Goal: Transaction & Acquisition: Purchase product/service

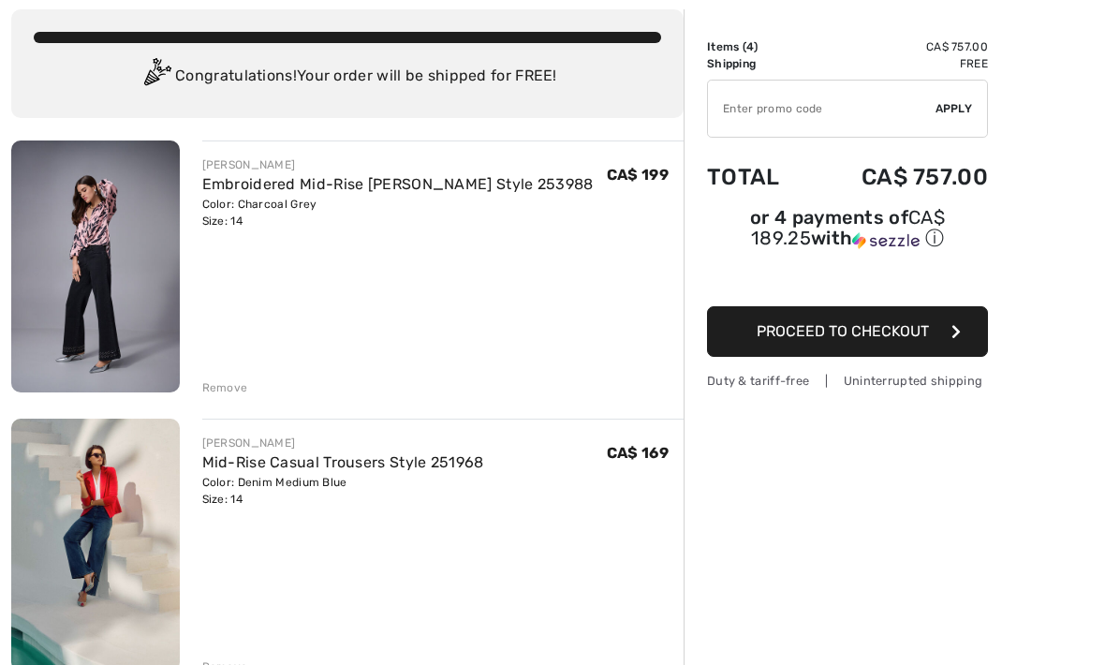
scroll to position [119, 0]
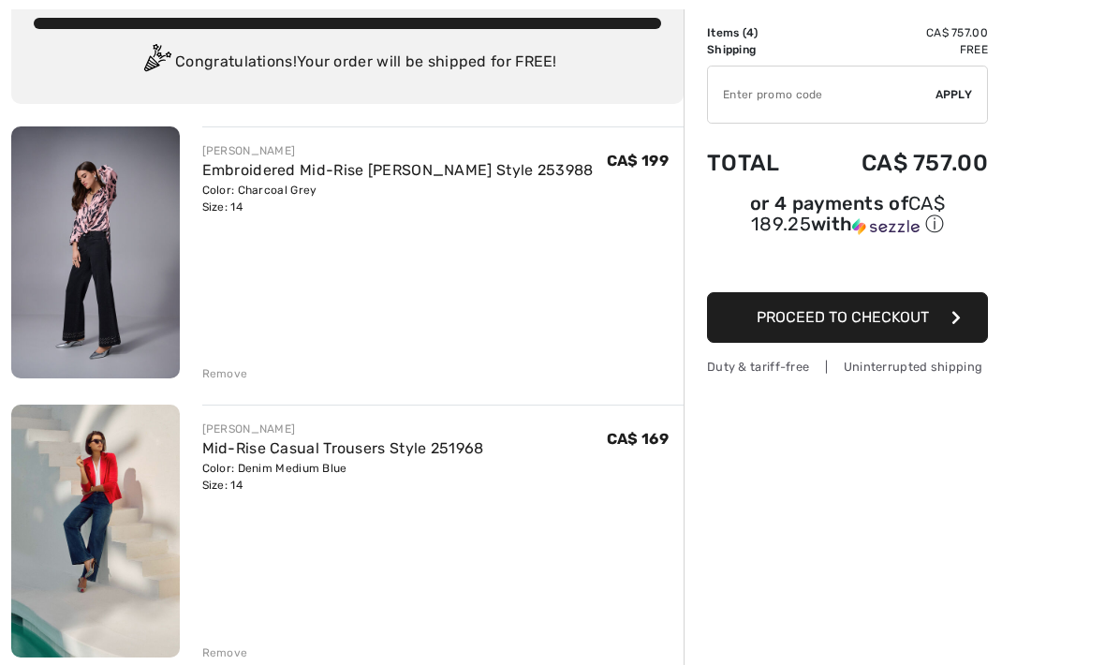
click at [224, 364] on div "Remove" at bounding box center [443, 372] width 482 height 21
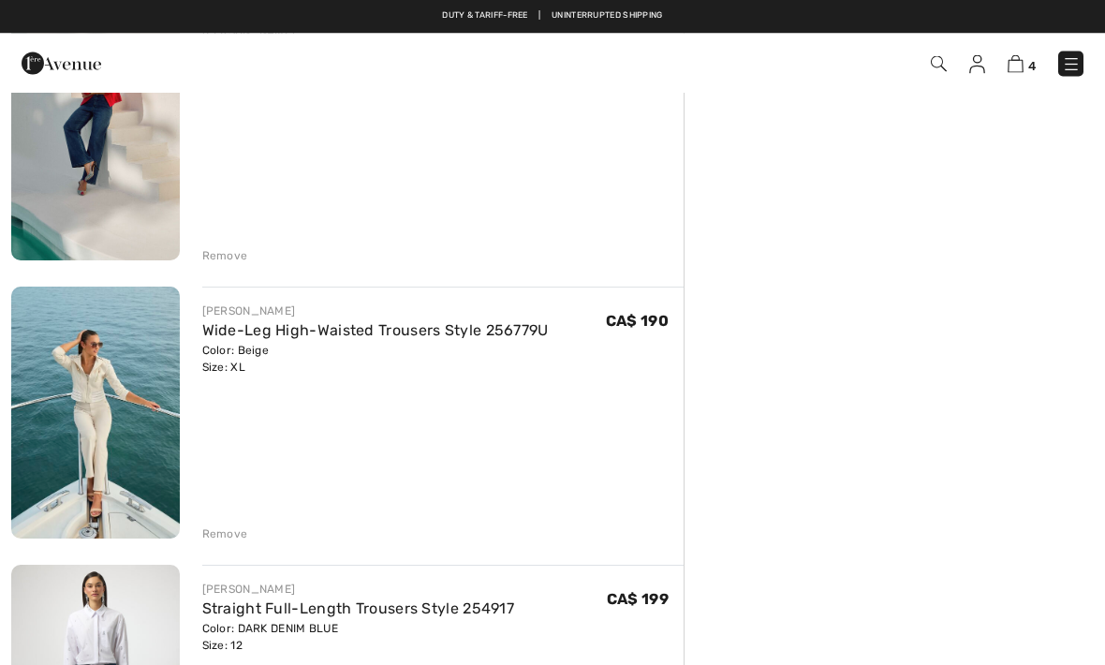
scroll to position [514, 0]
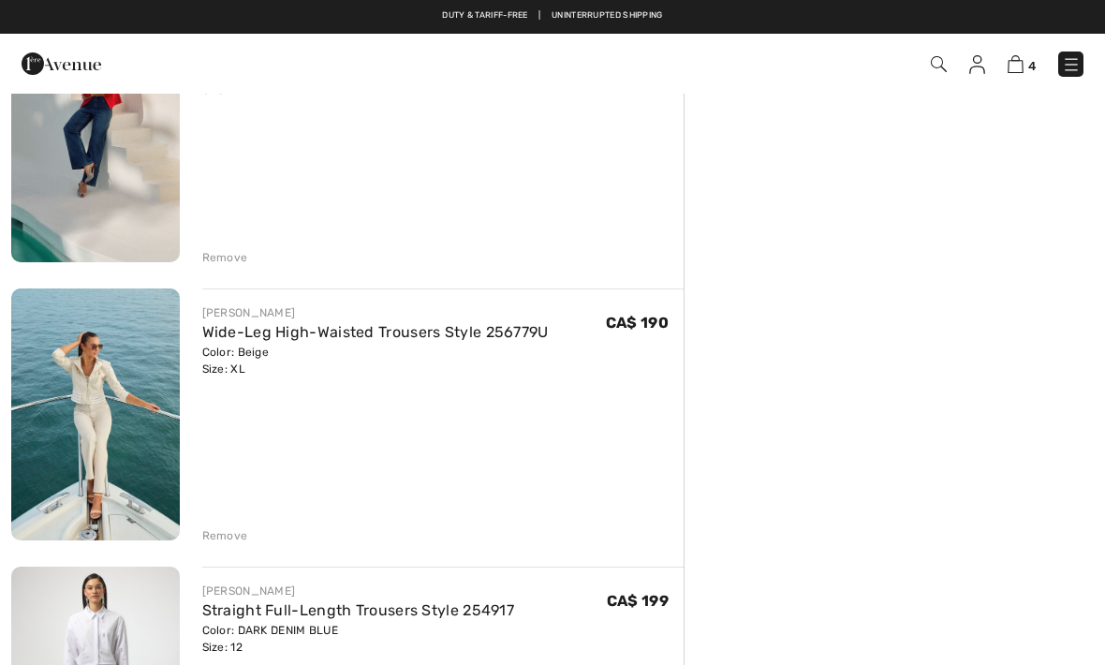
click at [233, 545] on div "JOSEPH RIBKOFF Embroidered Mid-Rise Jean Style 253988 Color: Charcoal Grey Size…" at bounding box center [347, 525] width 673 height 1588
click at [235, 540] on div "Remove" at bounding box center [225, 535] width 46 height 17
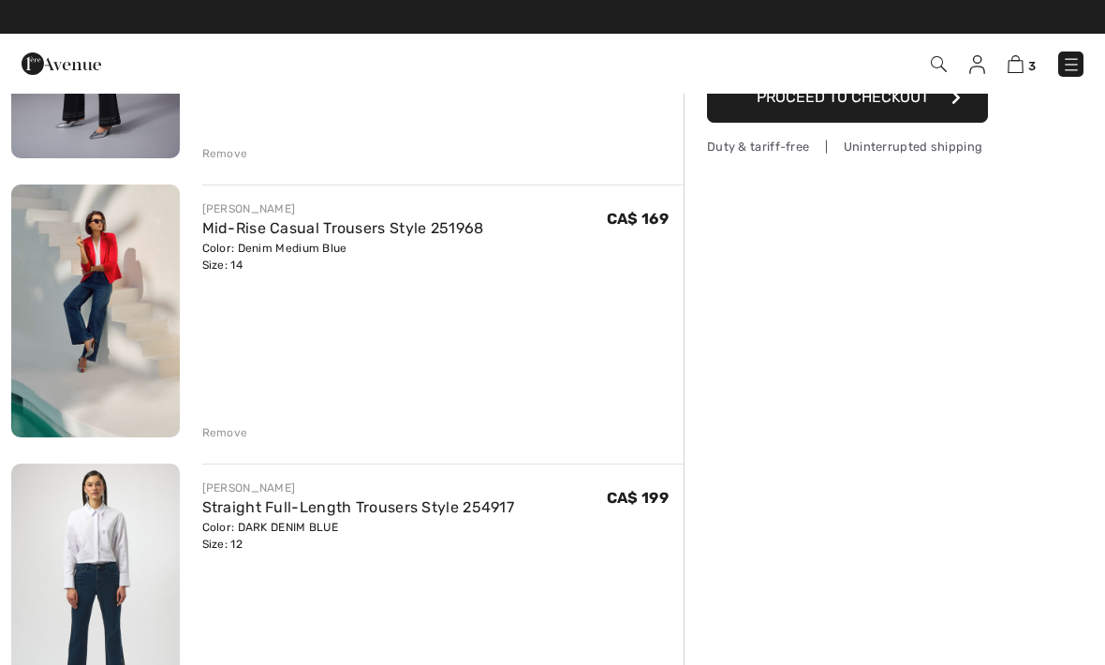
scroll to position [340, 0]
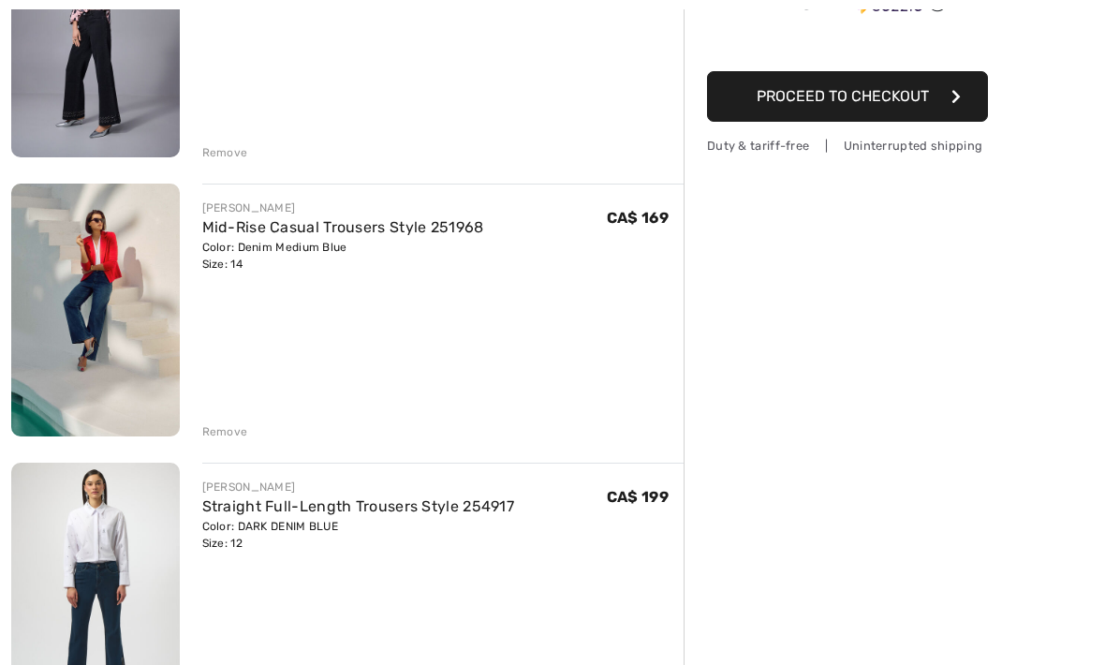
click at [228, 433] on div "Remove" at bounding box center [225, 431] width 46 height 17
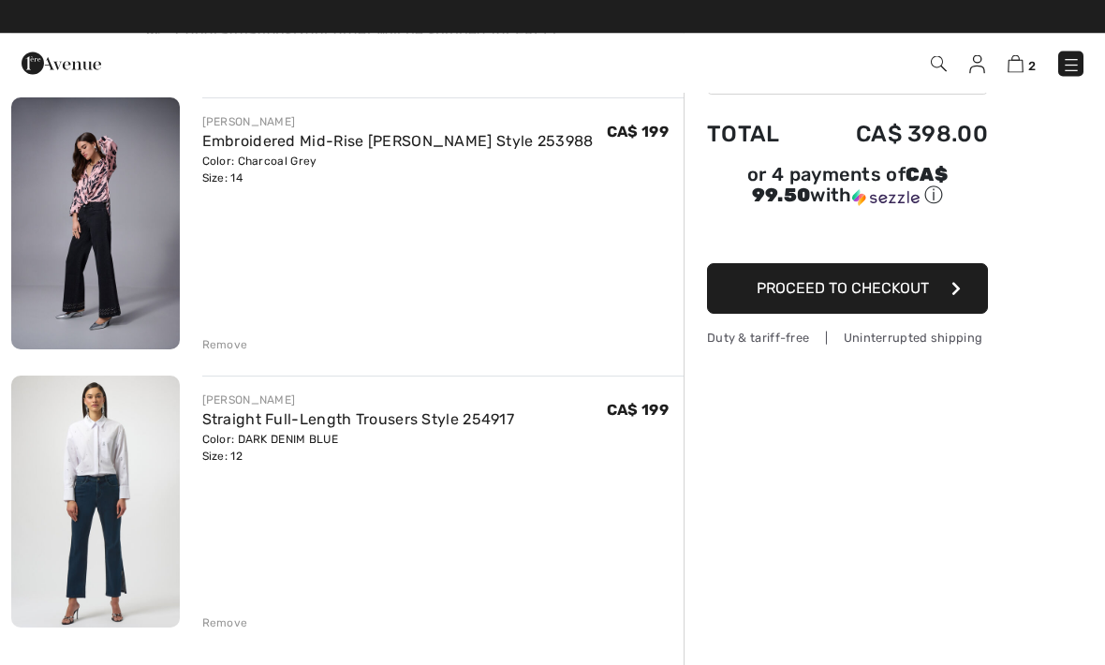
scroll to position [148, 0]
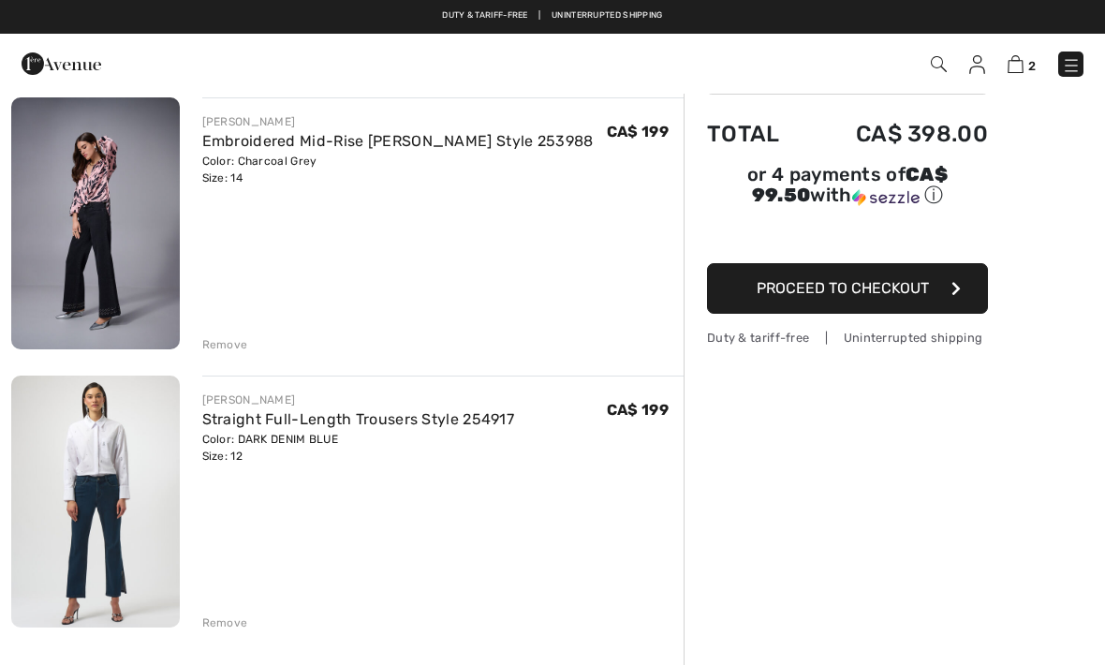
click at [220, 347] on div "Remove" at bounding box center [225, 344] width 46 height 17
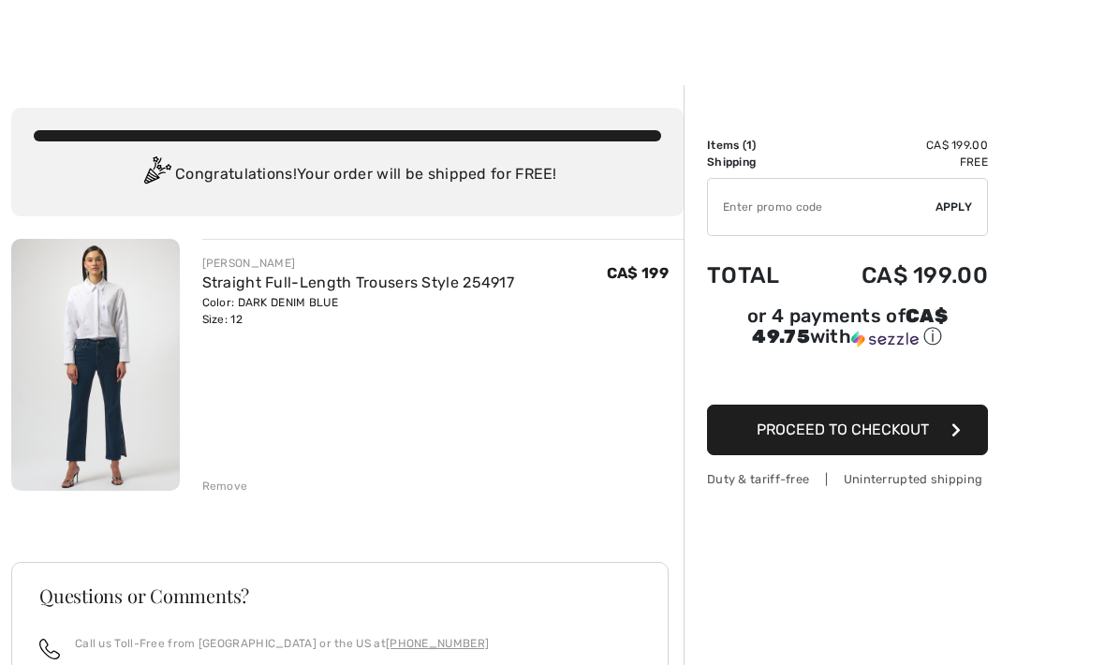
scroll to position [0, 0]
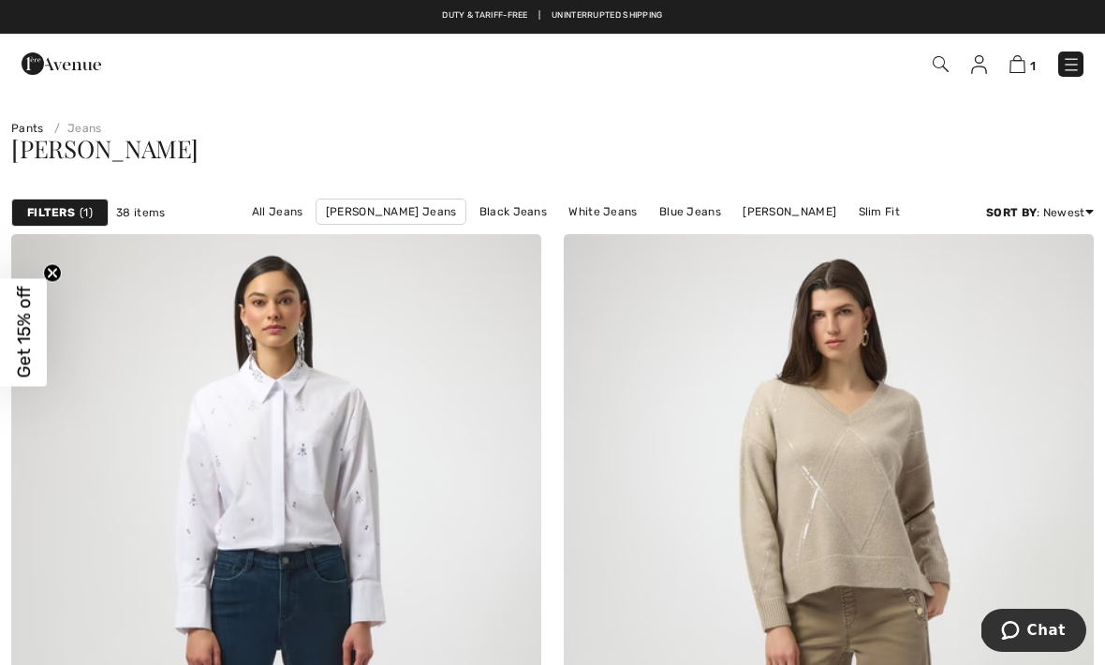
click at [947, 60] on img at bounding box center [941, 64] width 16 height 16
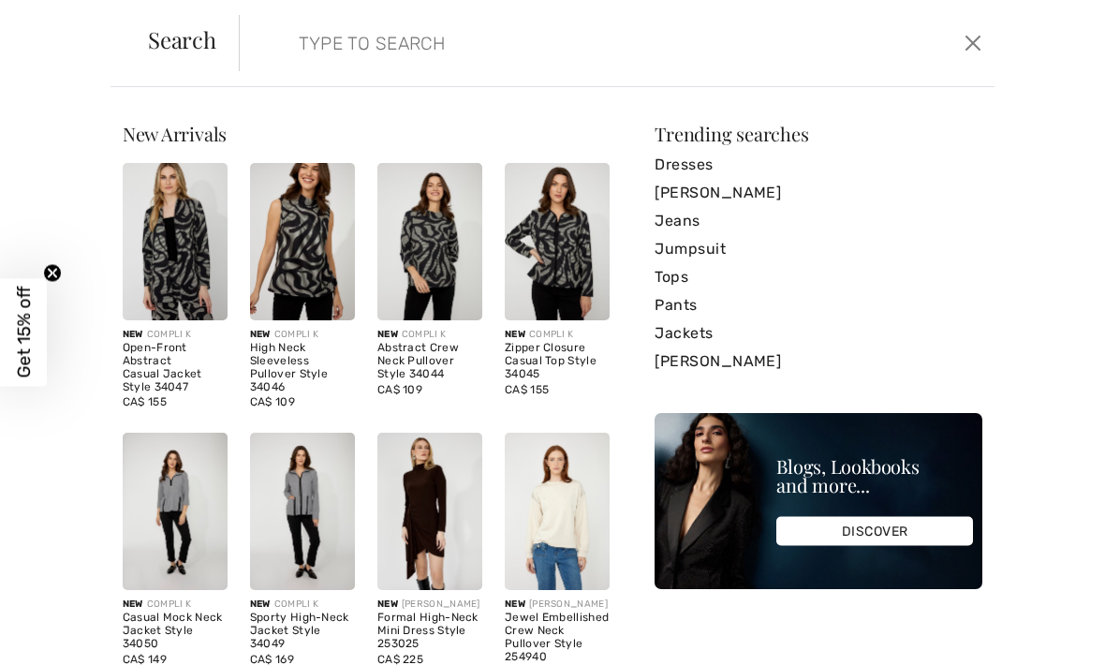
click at [168, 58] on div "Search Clear" at bounding box center [553, 43] width 884 height 87
click at [63, 268] on div "New Arrivals New COMPLI K Open-Front Abstract Casual Jacket Style 34047 CA$ 155…" at bounding box center [552, 376] width 1105 height 578
click at [331, 40] on input "search" at bounding box center [538, 43] width 507 height 56
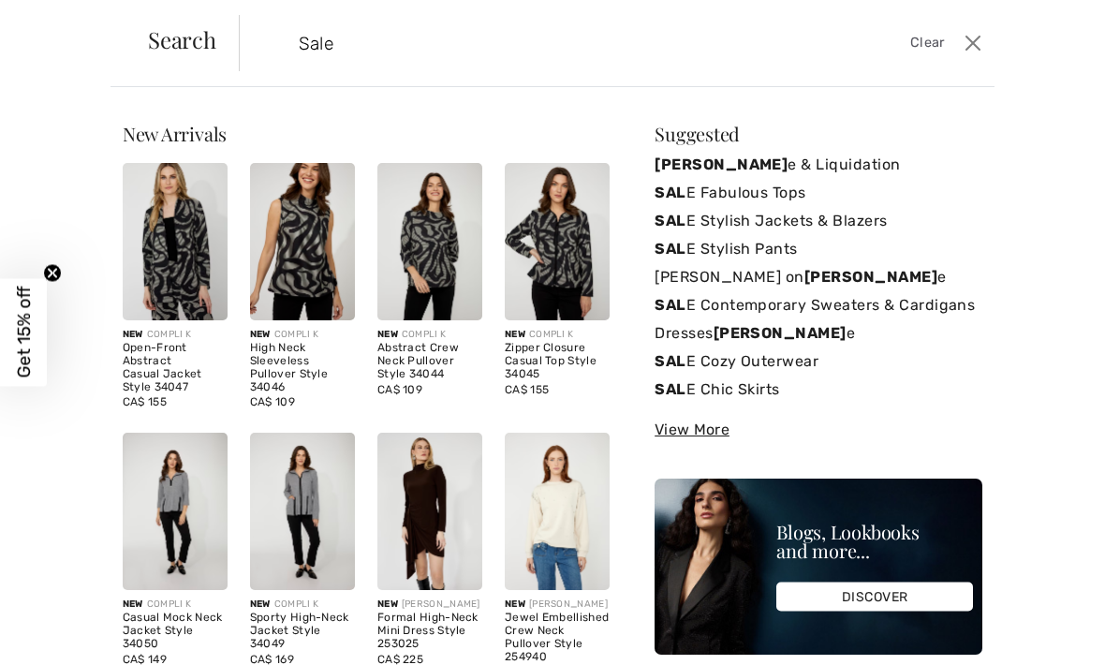
type input "Sale"
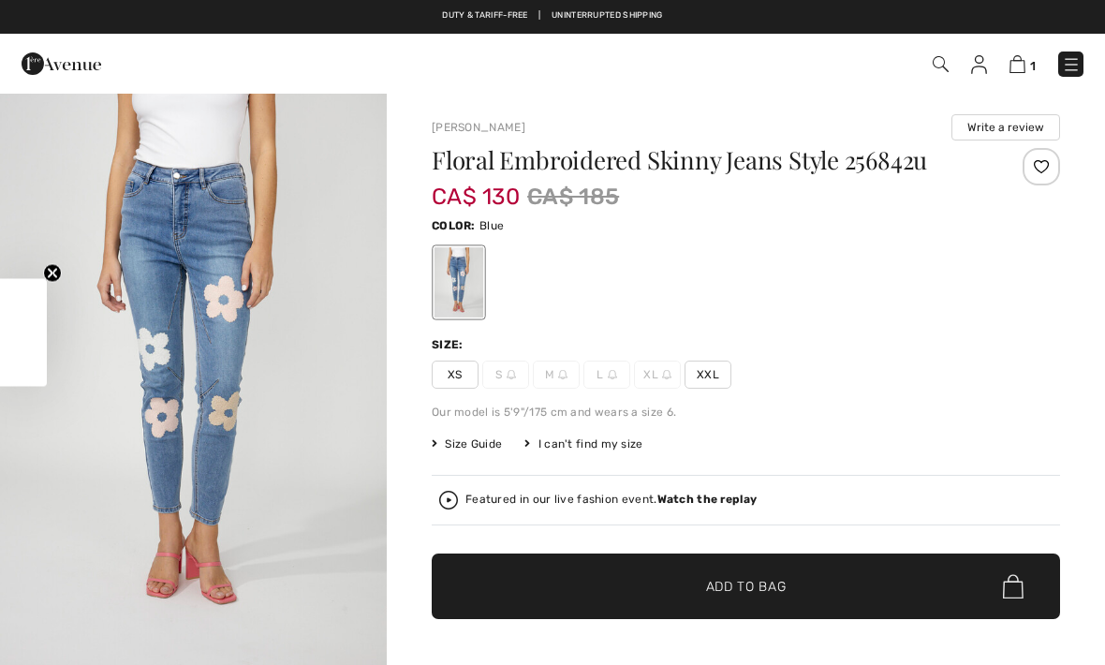
checkbox input "true"
click at [938, 63] on img at bounding box center [941, 64] width 16 height 16
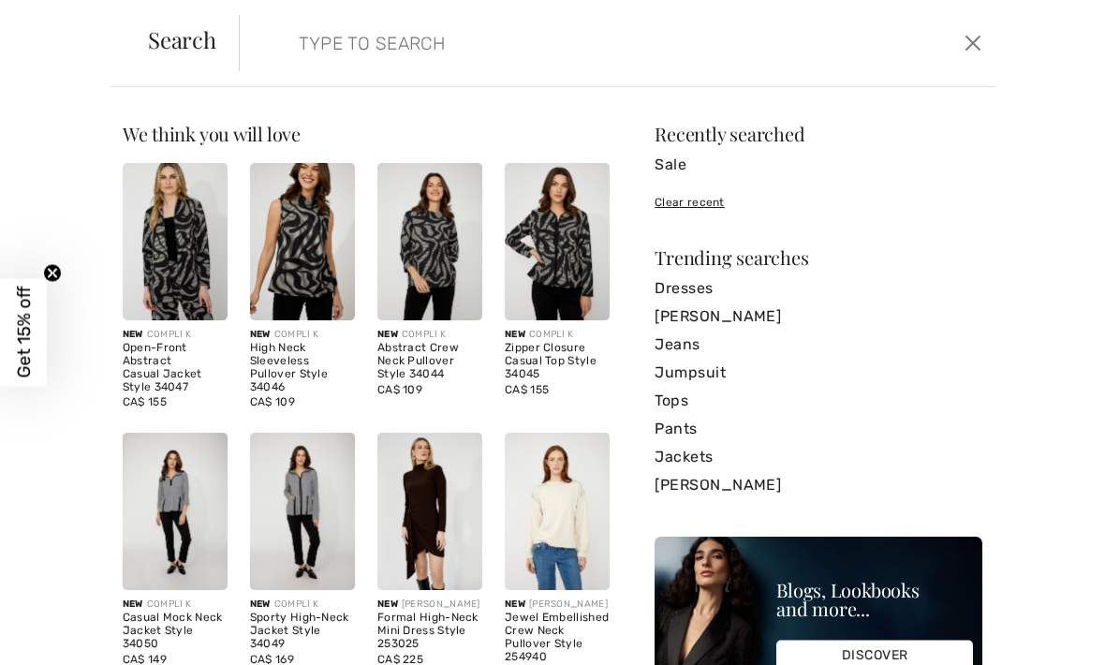
click at [569, 58] on input "search" at bounding box center [538, 43] width 507 height 56
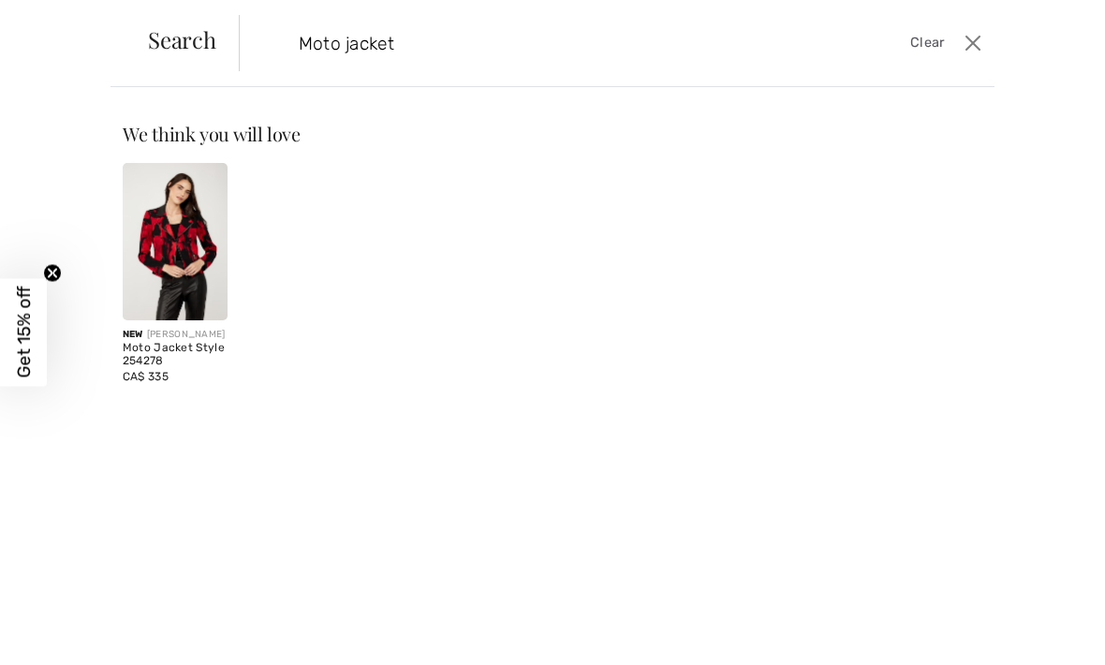
type input "Moto jacket"
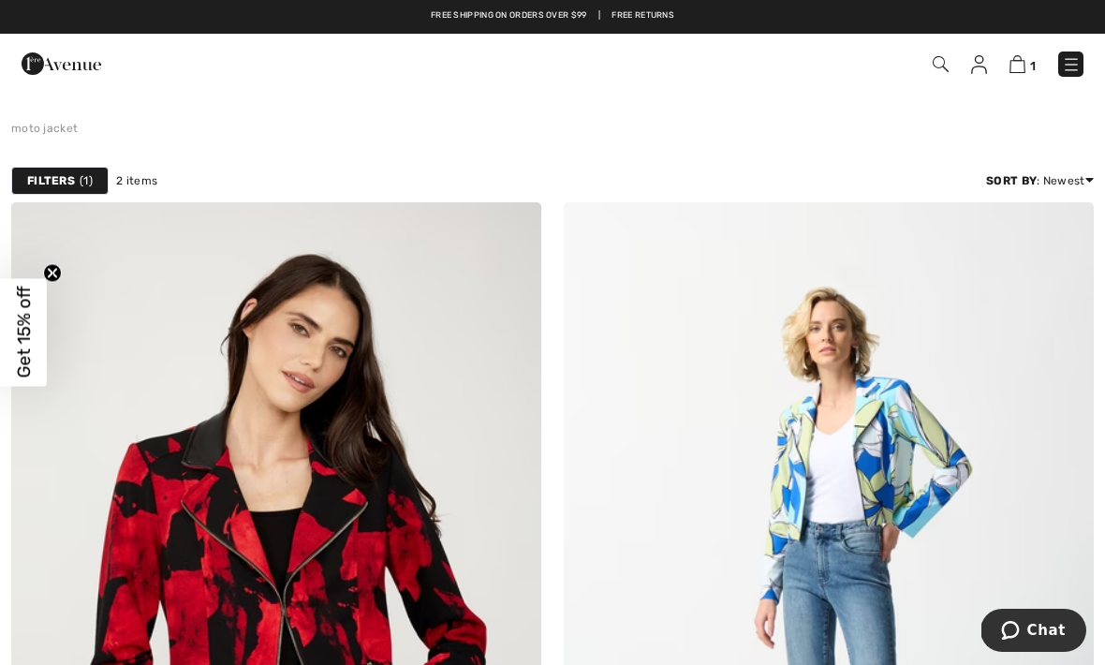
click at [928, 73] on span "1" at bounding box center [780, 64] width 608 height 25
click at [938, 60] on img at bounding box center [941, 64] width 16 height 16
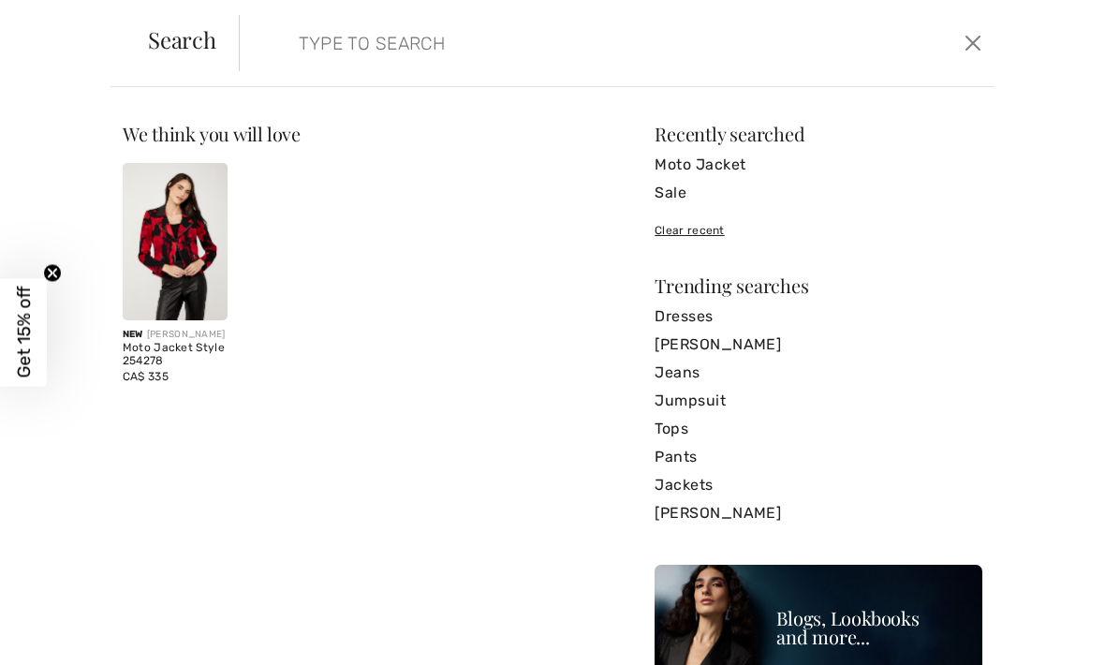
click at [413, 49] on input "search" at bounding box center [538, 43] width 507 height 56
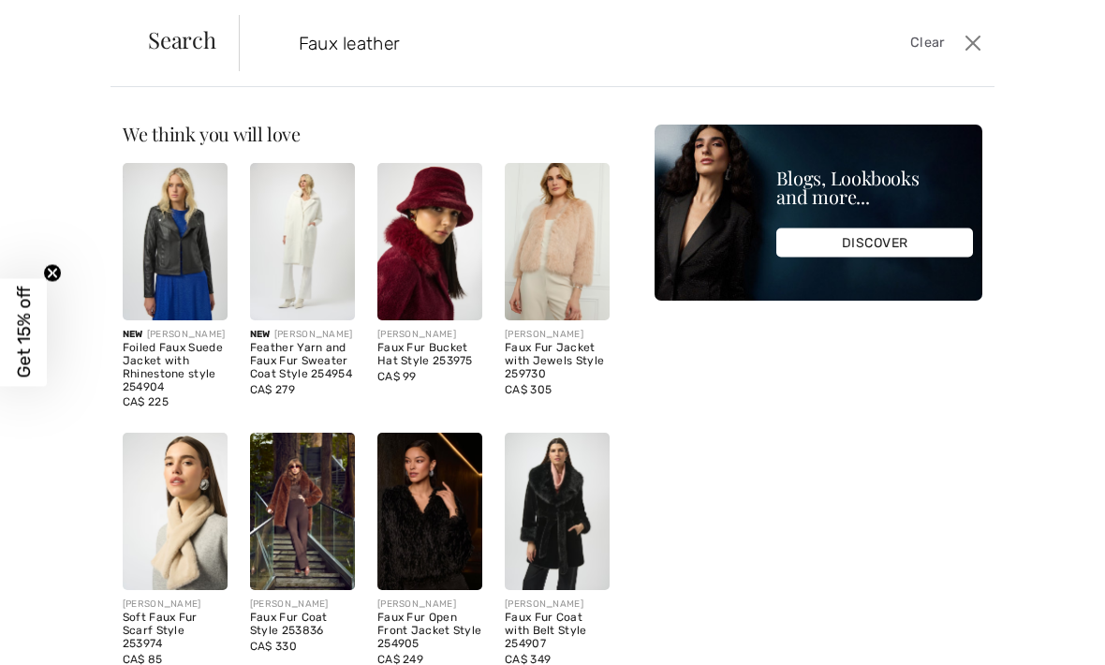
type input "Faux leather"
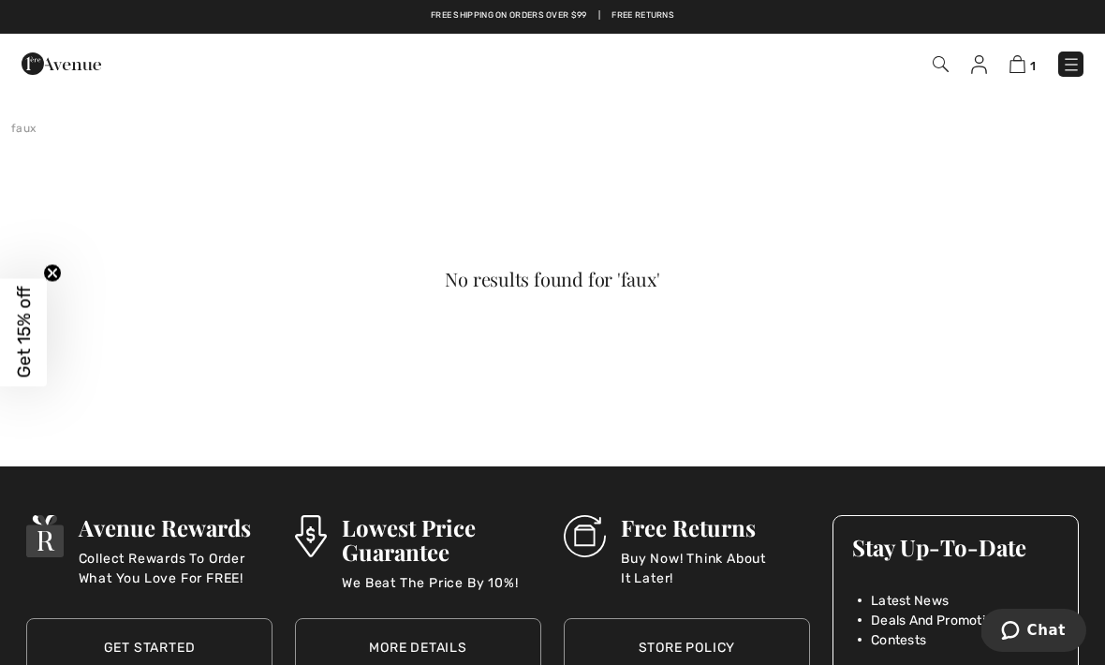
click at [983, 56] on img at bounding box center [979, 64] width 16 height 19
click at [1080, 55] on img at bounding box center [1071, 64] width 19 height 19
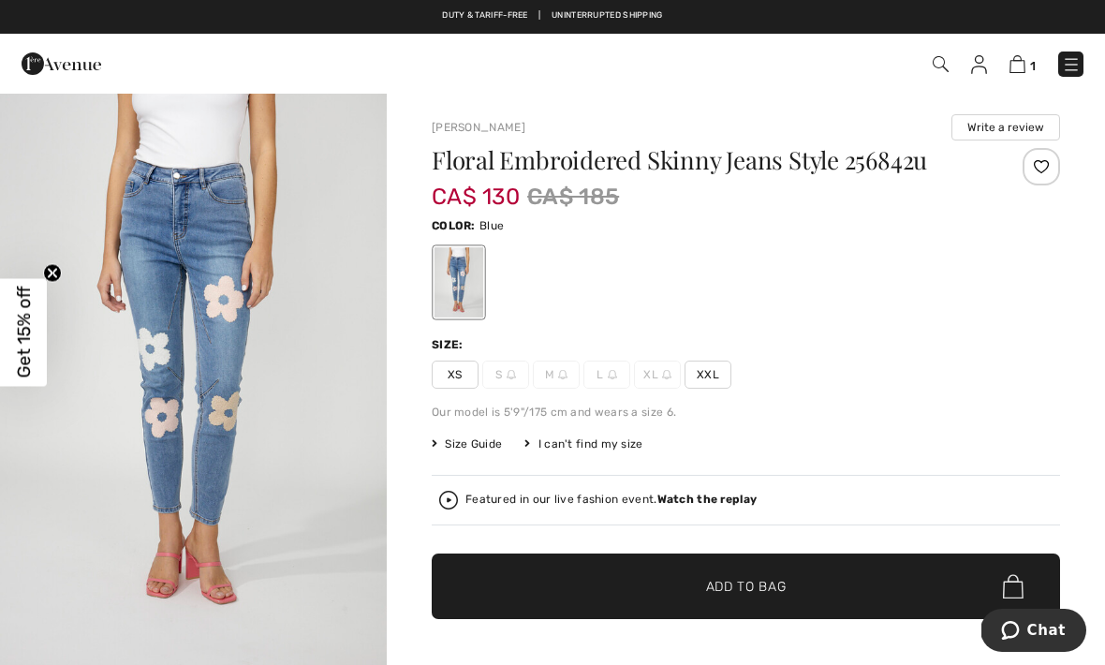
click at [928, 68] on span "1" at bounding box center [780, 64] width 608 height 25
click at [929, 64] on span "1" at bounding box center [780, 64] width 608 height 25
click at [929, 74] on span "1" at bounding box center [780, 64] width 608 height 25
click at [949, 62] on img at bounding box center [941, 64] width 16 height 16
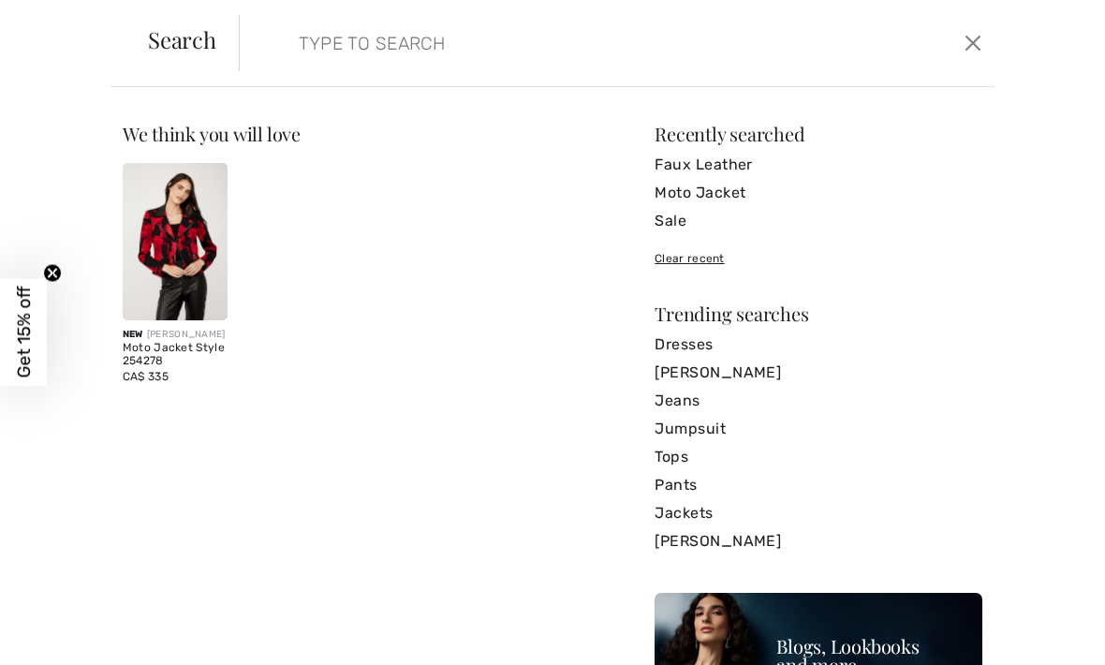
click at [720, 165] on link "Faux Leather" at bounding box center [819, 165] width 328 height 28
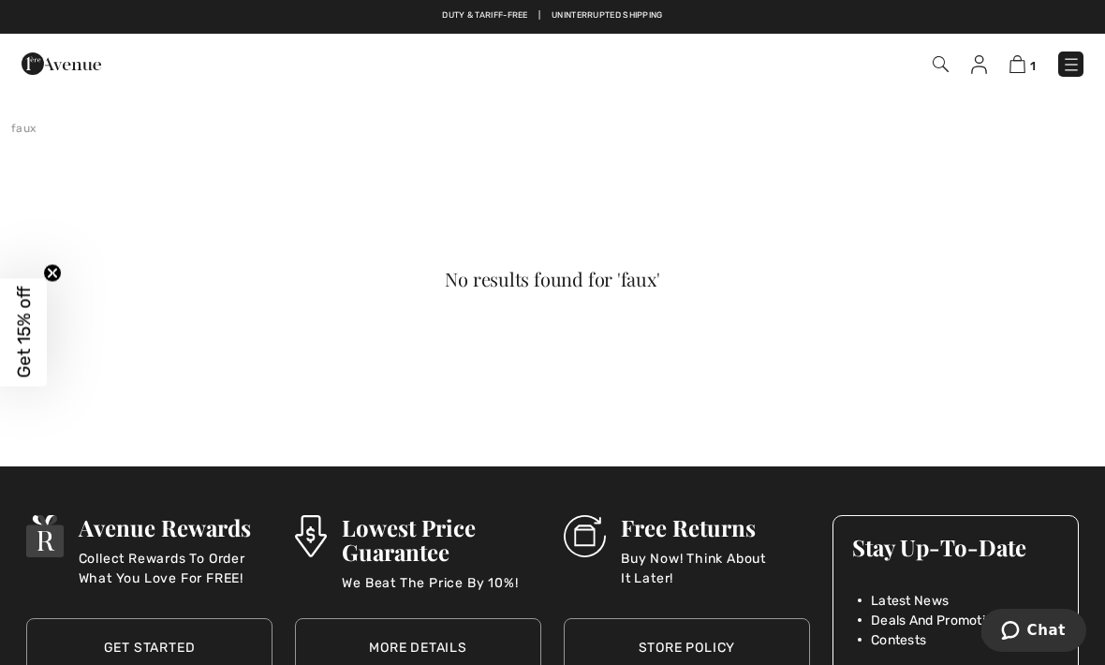
click at [939, 65] on img at bounding box center [941, 64] width 16 height 16
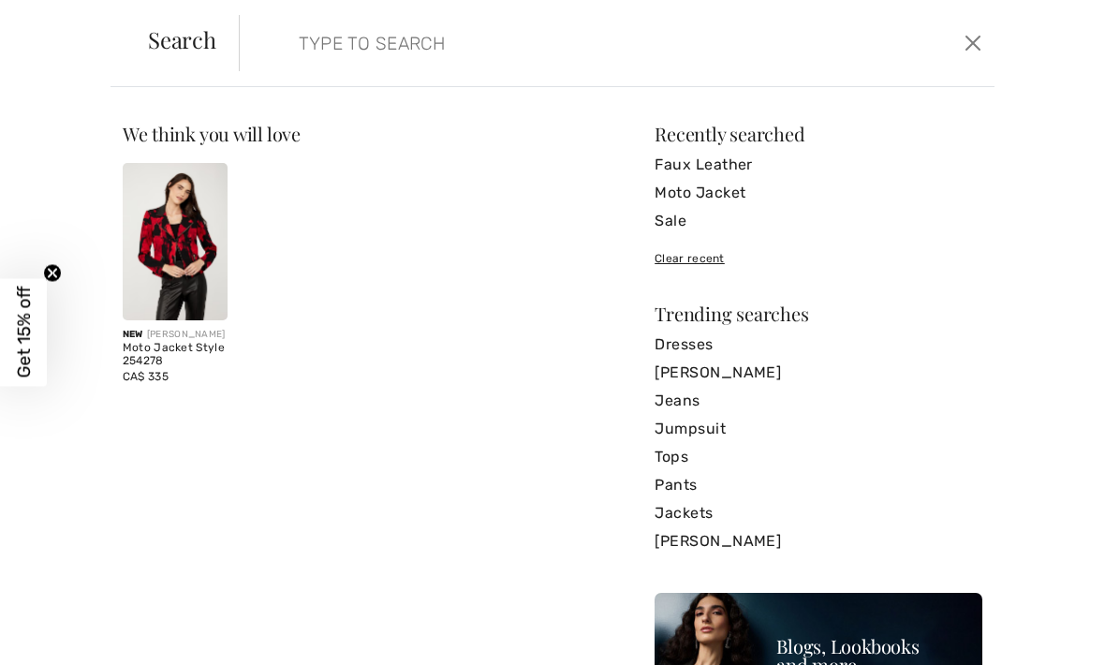
click at [399, 36] on input "search" at bounding box center [538, 43] width 507 height 56
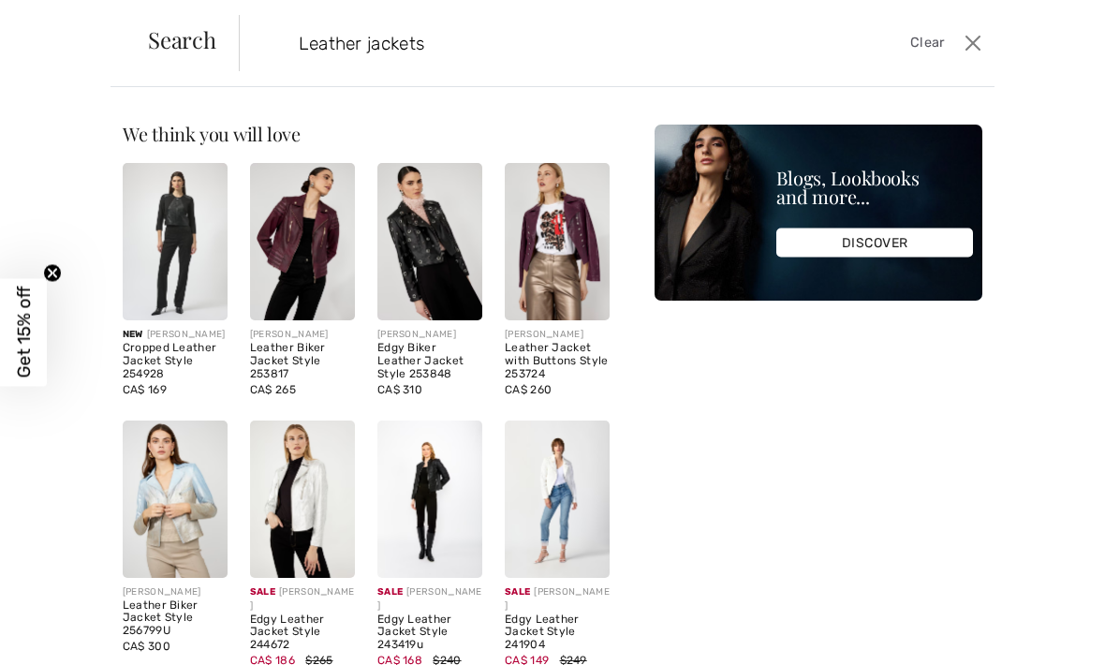
type input "Leather jackets"
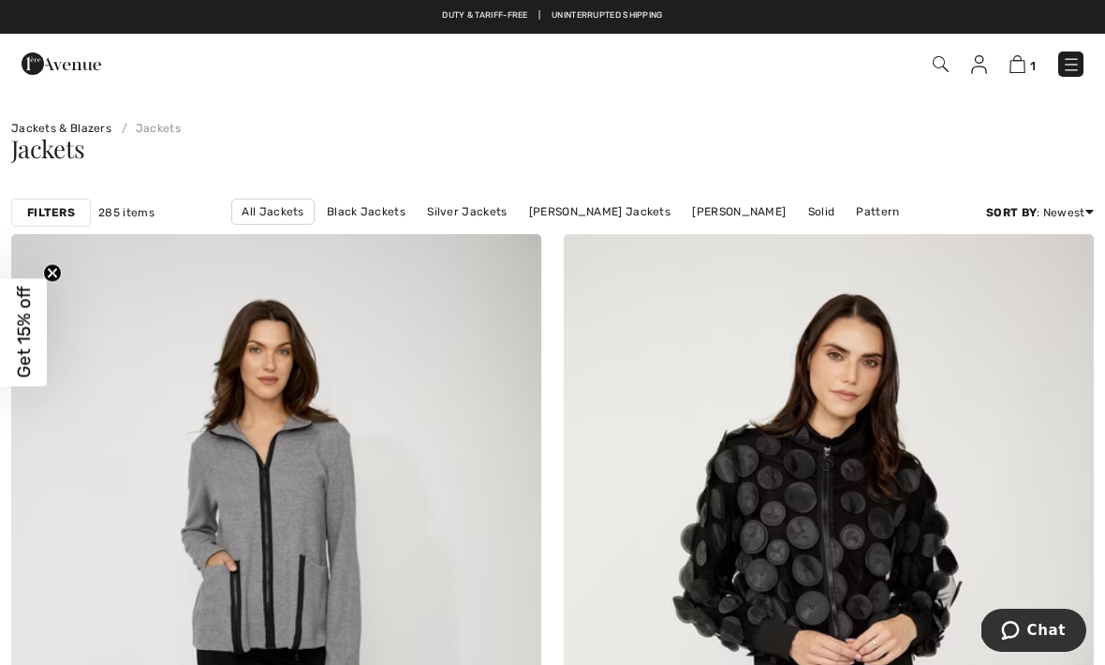
click at [1064, 63] on img at bounding box center [1071, 64] width 19 height 19
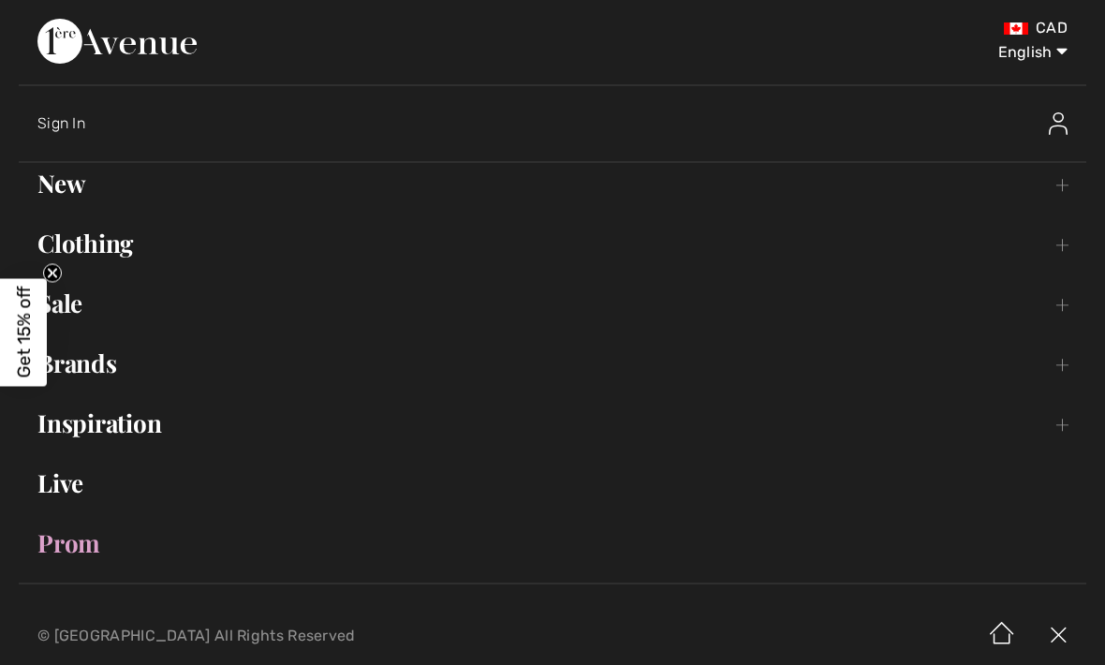
click at [98, 305] on link "Sale Toggle submenu" at bounding box center [553, 303] width 1068 height 41
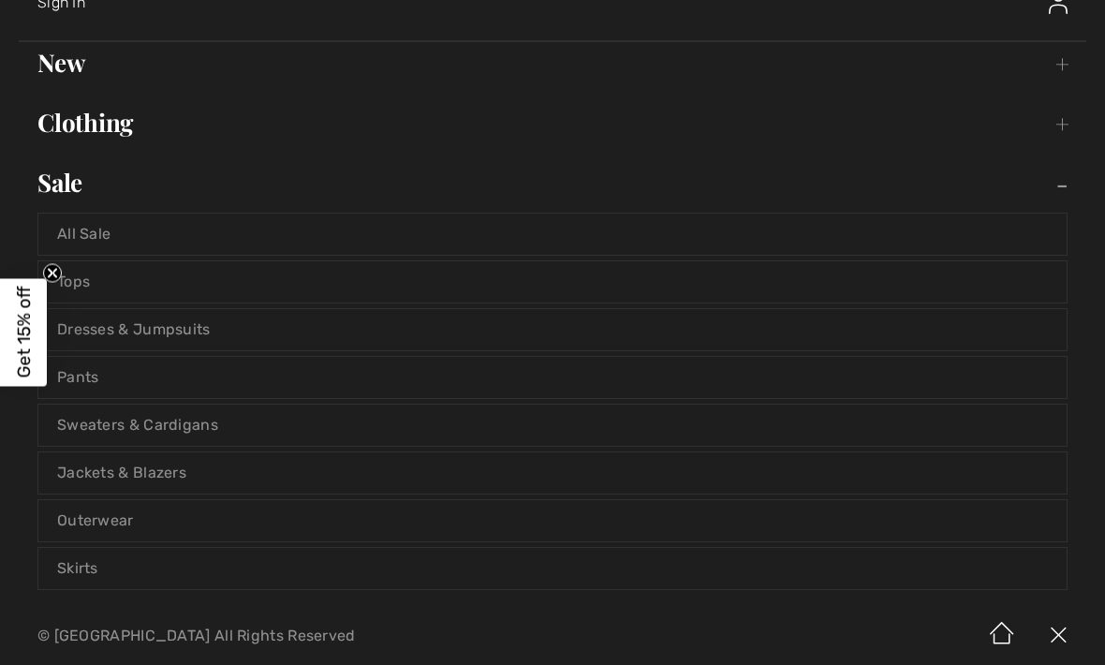
scroll to position [120, 0]
click at [116, 514] on link "Outerwear" at bounding box center [552, 521] width 1029 height 41
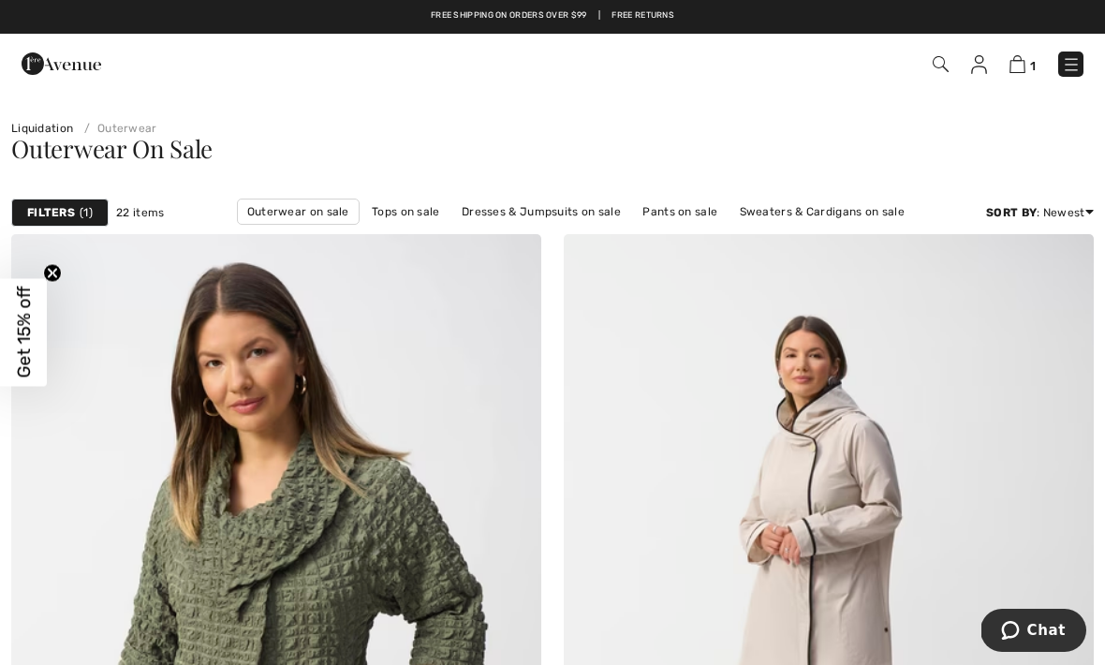
click at [1076, 67] on img at bounding box center [1071, 64] width 19 height 19
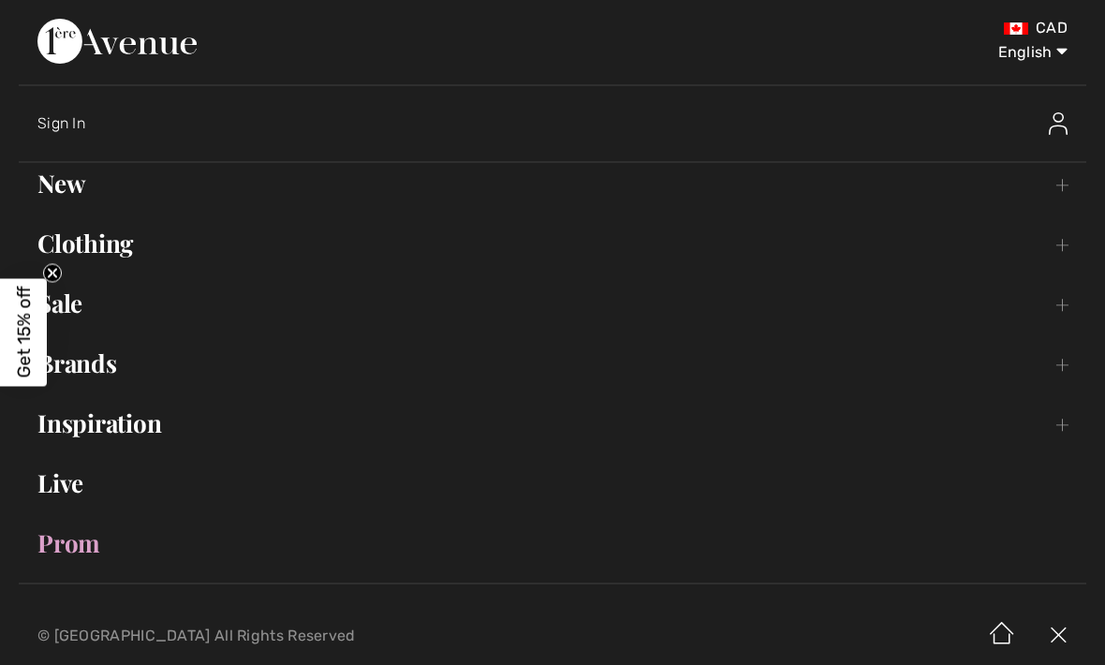
click at [101, 254] on link "Clothing Toggle submenu" at bounding box center [553, 243] width 1068 height 41
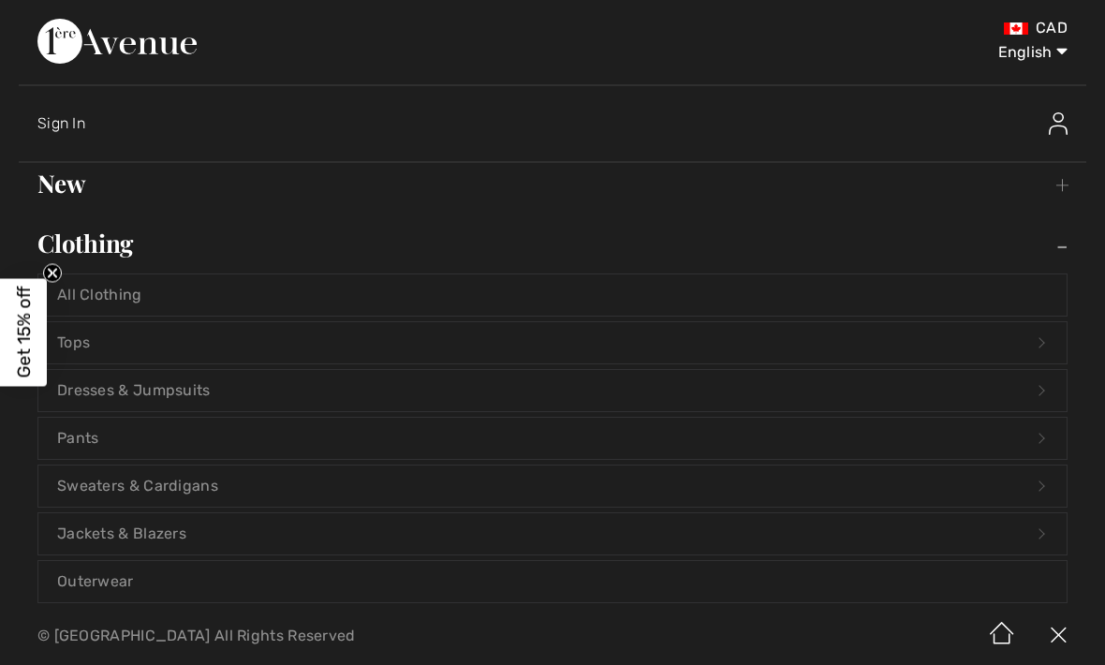
click at [159, 516] on link "Jackets & Blazers Open submenu" at bounding box center [552, 533] width 1029 height 41
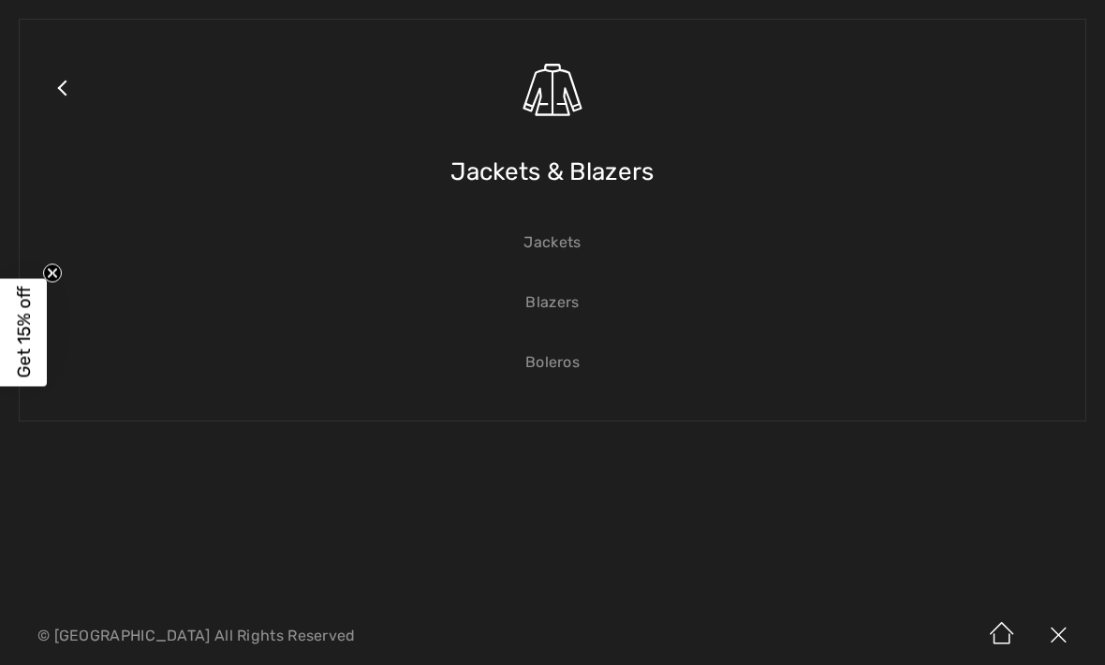
click at [568, 240] on link "Jackets" at bounding box center [552, 242] width 1029 height 41
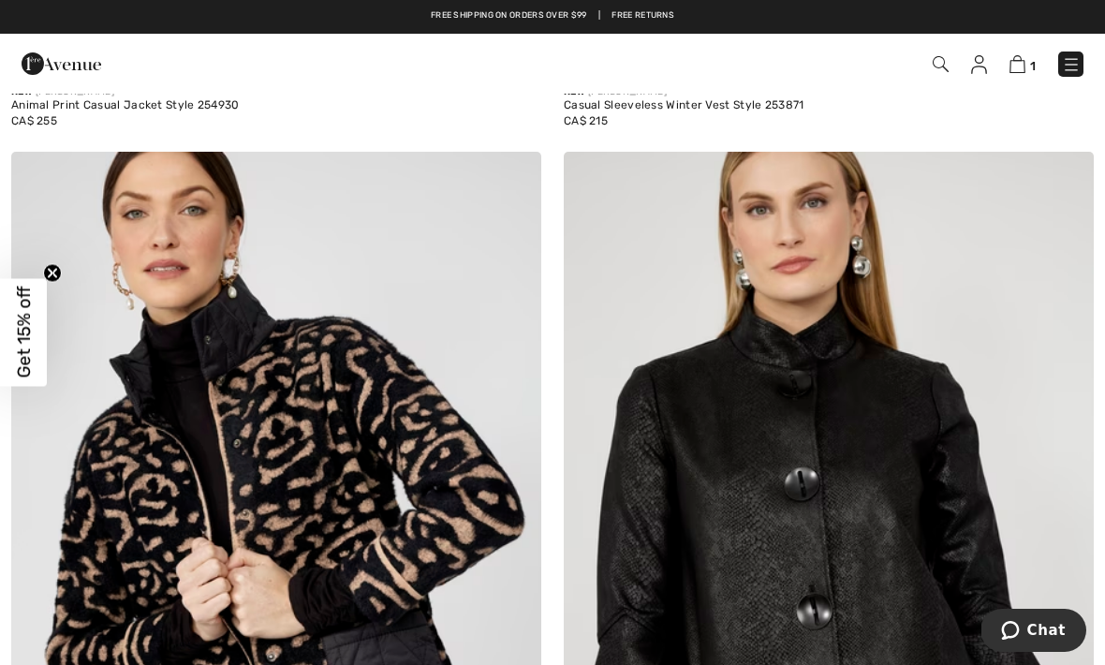
scroll to position [4488, 0]
